Goal: Navigation & Orientation: Find specific page/section

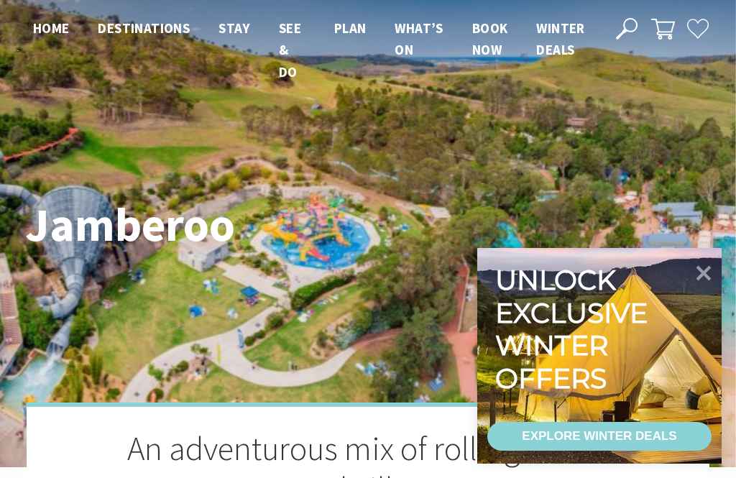
scroll to position [415, 733]
click at [702, 273] on icon at bounding box center [704, 273] width 15 height 15
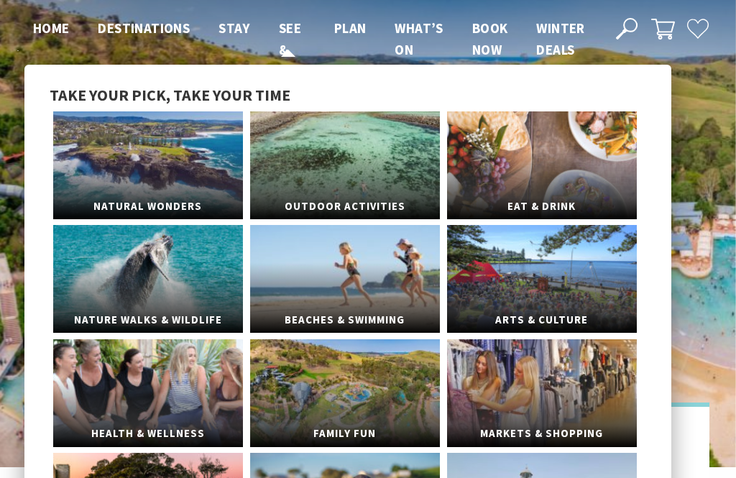
click at [289, 19] on span "See & Do" at bounding box center [290, 49] width 22 height 61
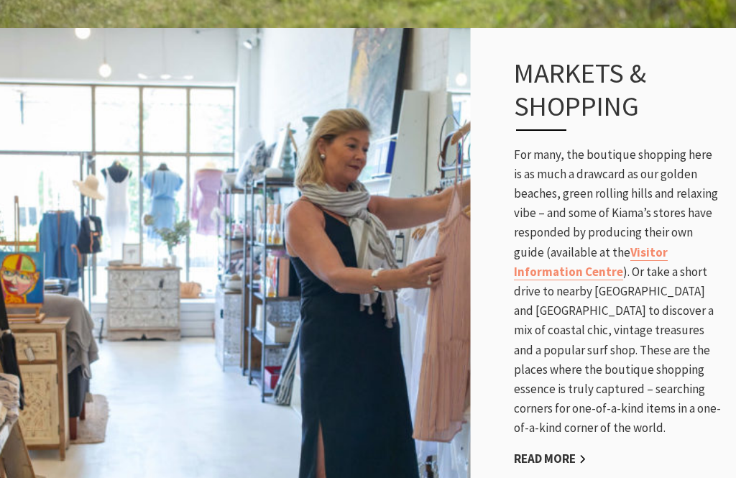
scroll to position [2601, 0]
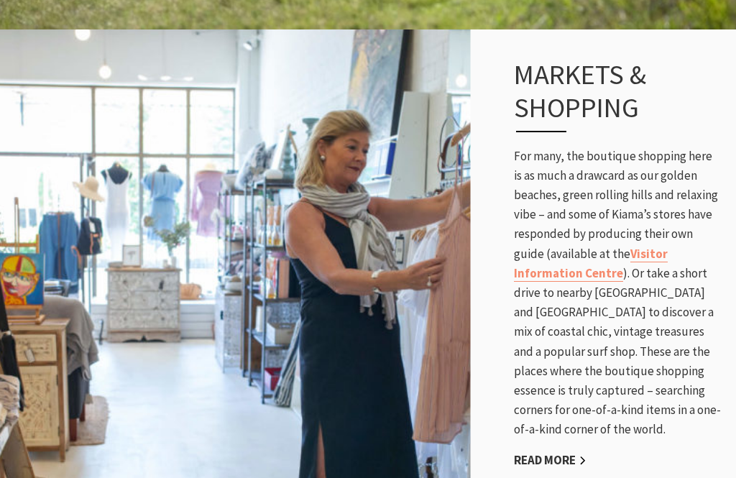
click at [551, 452] on link "Read More" at bounding box center [550, 460] width 73 height 17
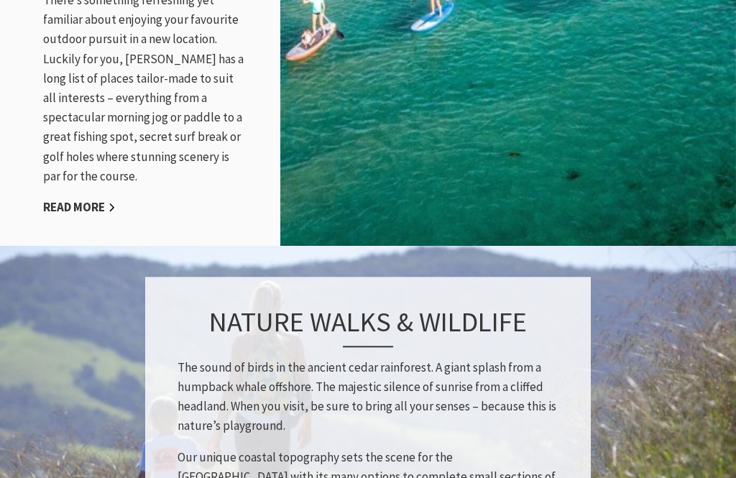
scroll to position [1956, 0]
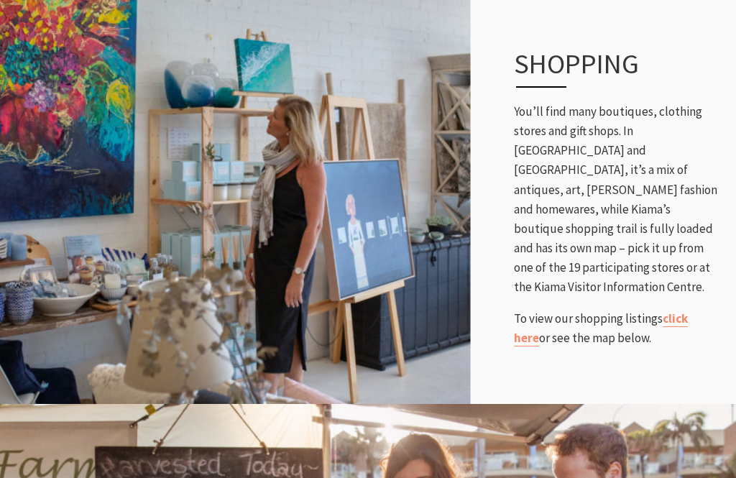
scroll to position [641, 0]
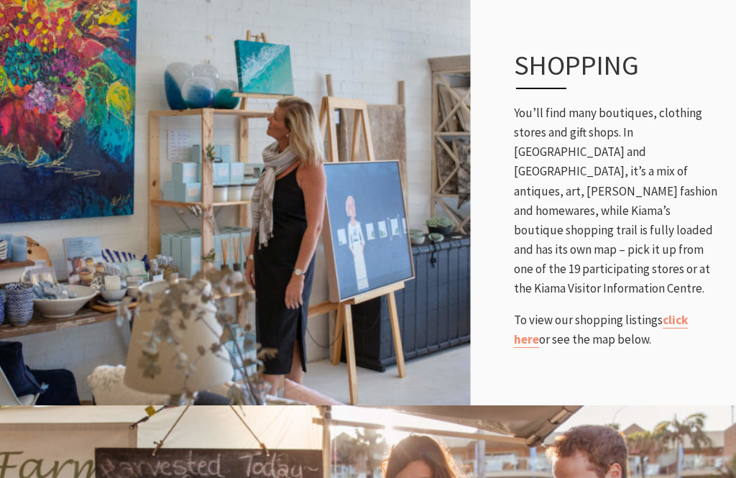
click at [685, 312] on link "click here" at bounding box center [601, 330] width 174 height 36
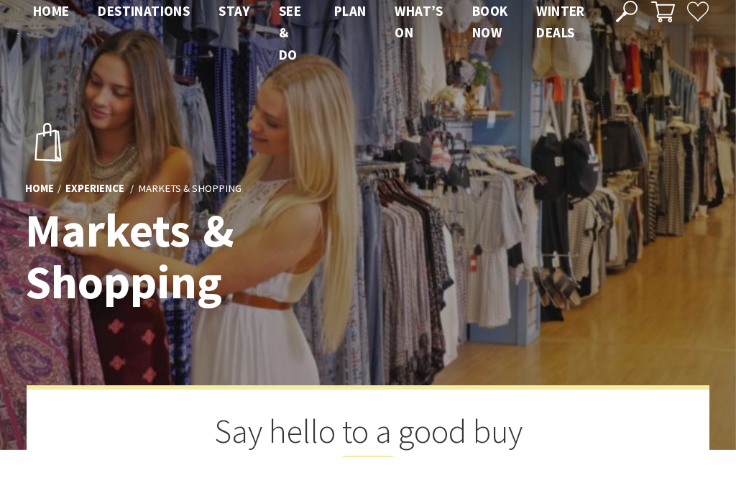
scroll to position [0, 0]
